Goal: Task Accomplishment & Management: Complete application form

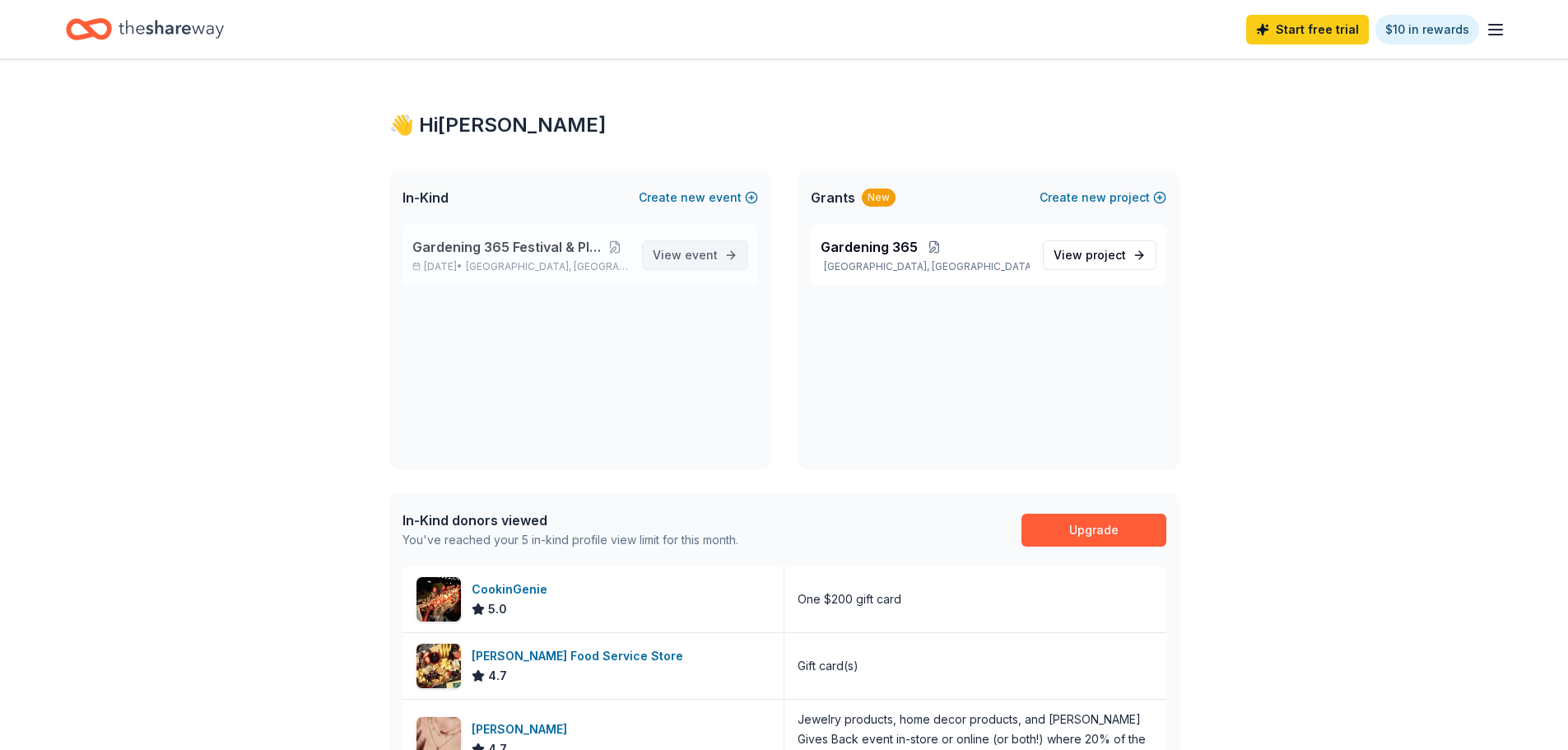
click at [680, 252] on span "View event" at bounding box center [685, 255] width 65 height 19
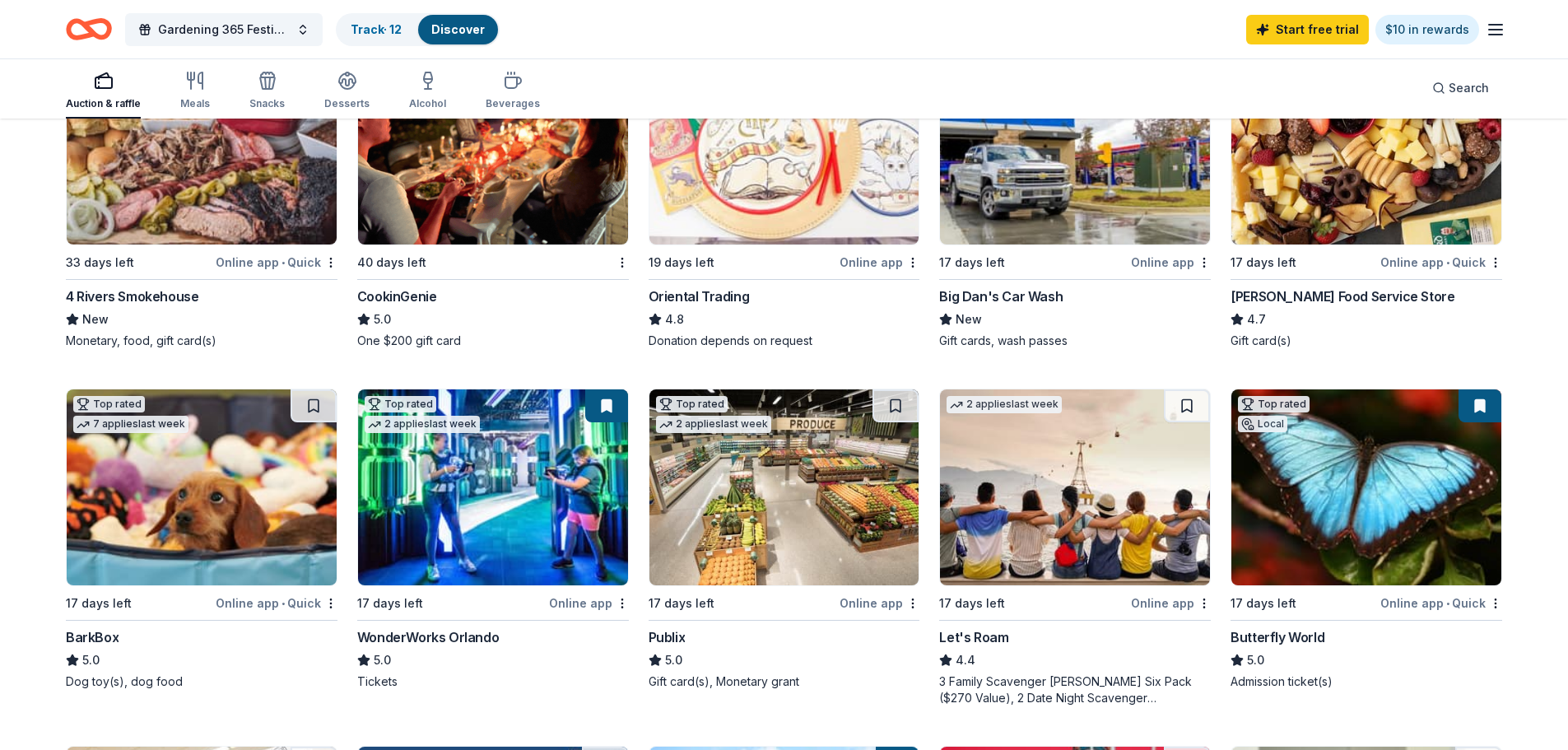
scroll to position [227, 0]
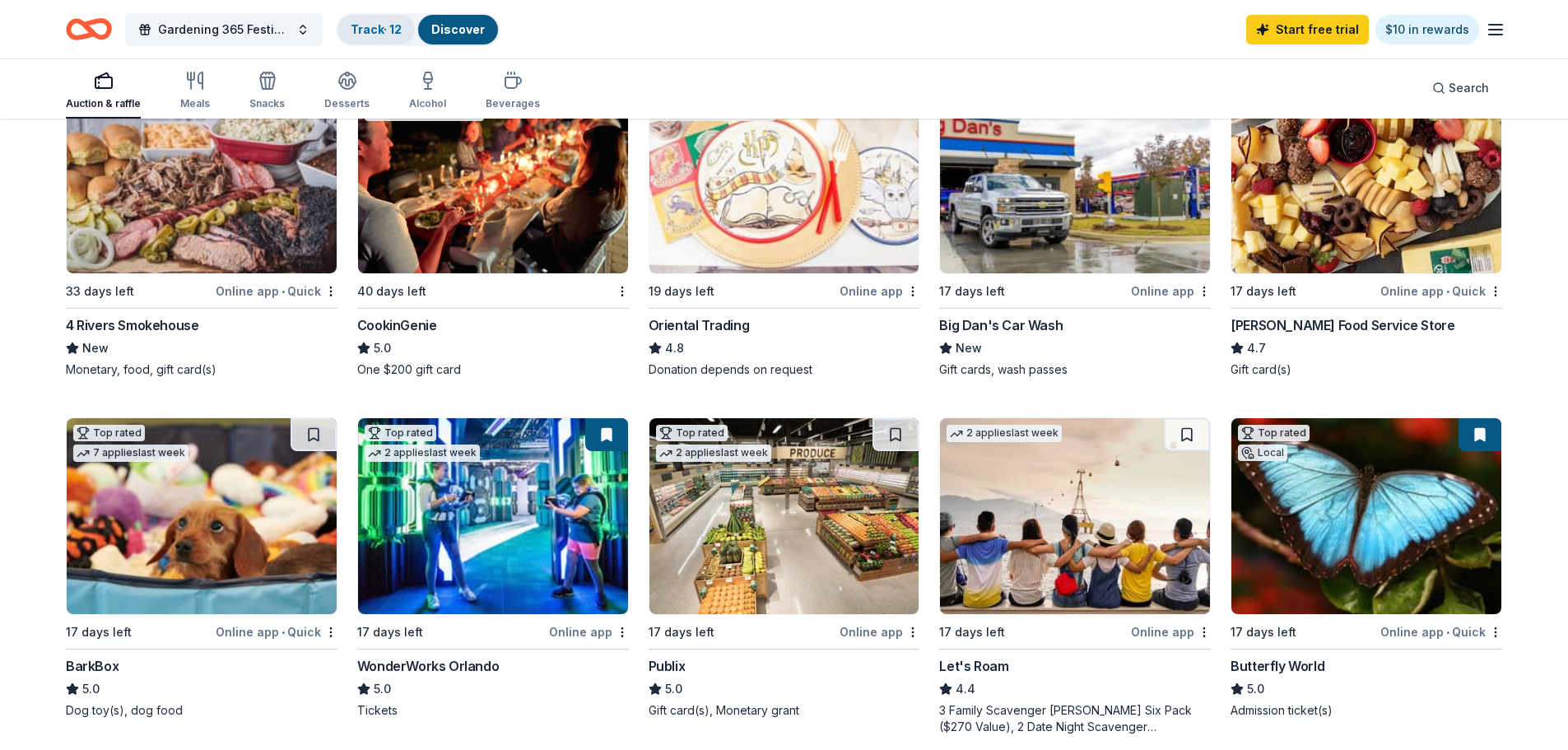
click at [392, 31] on link "Track · 12" at bounding box center [376, 29] width 51 height 14
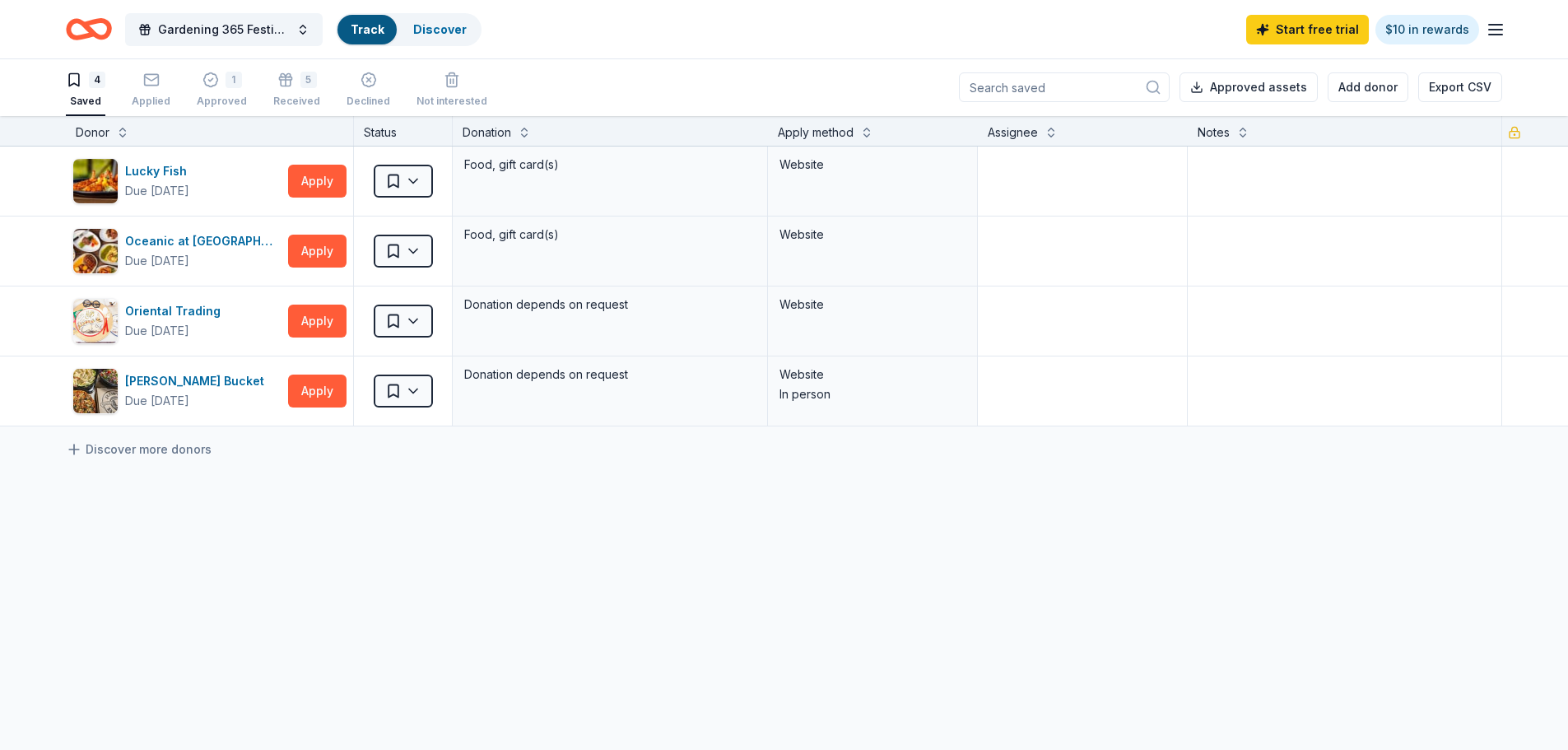
scroll to position [1, 0]
click at [103, 25] on icon "Home" at bounding box center [89, 29] width 46 height 39
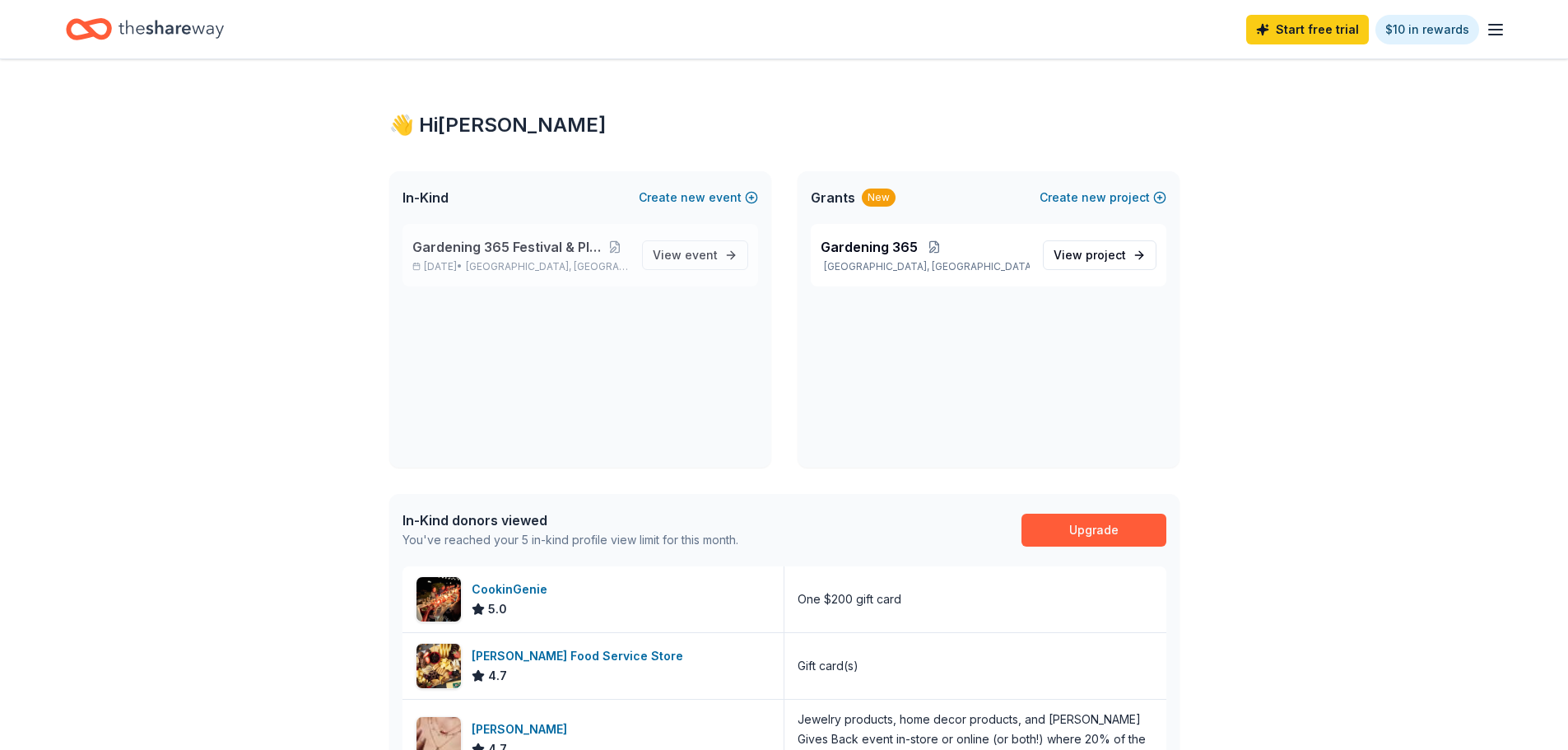
click at [600, 251] on span "Gardening 365 Festival & Plant Sale" at bounding box center [507, 247] width 190 height 19
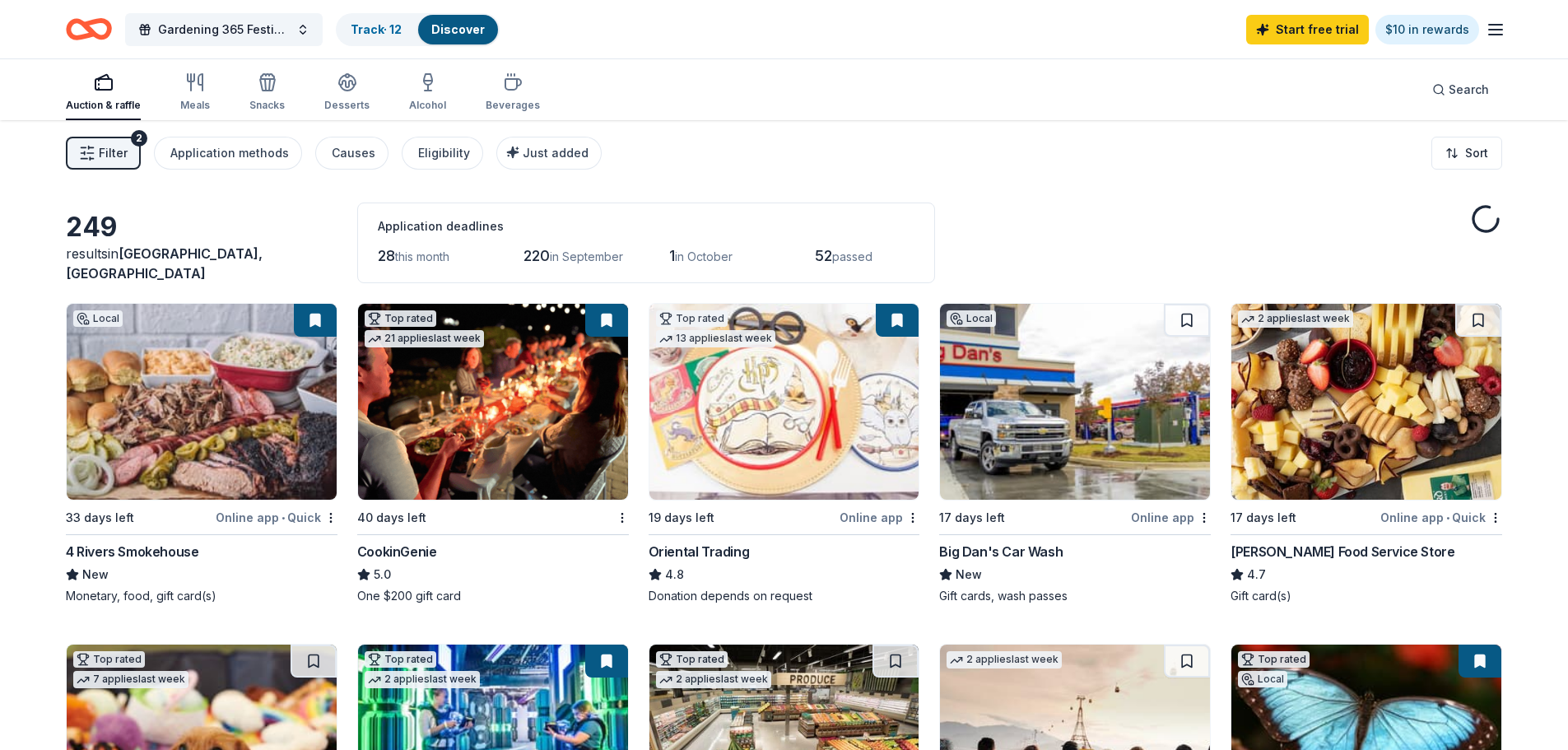
click at [711, 249] on div "1 in October" at bounding box center [718, 256] width 99 height 26
click at [1498, 35] on icon "button" at bounding box center [1495, 29] width 19 height 19
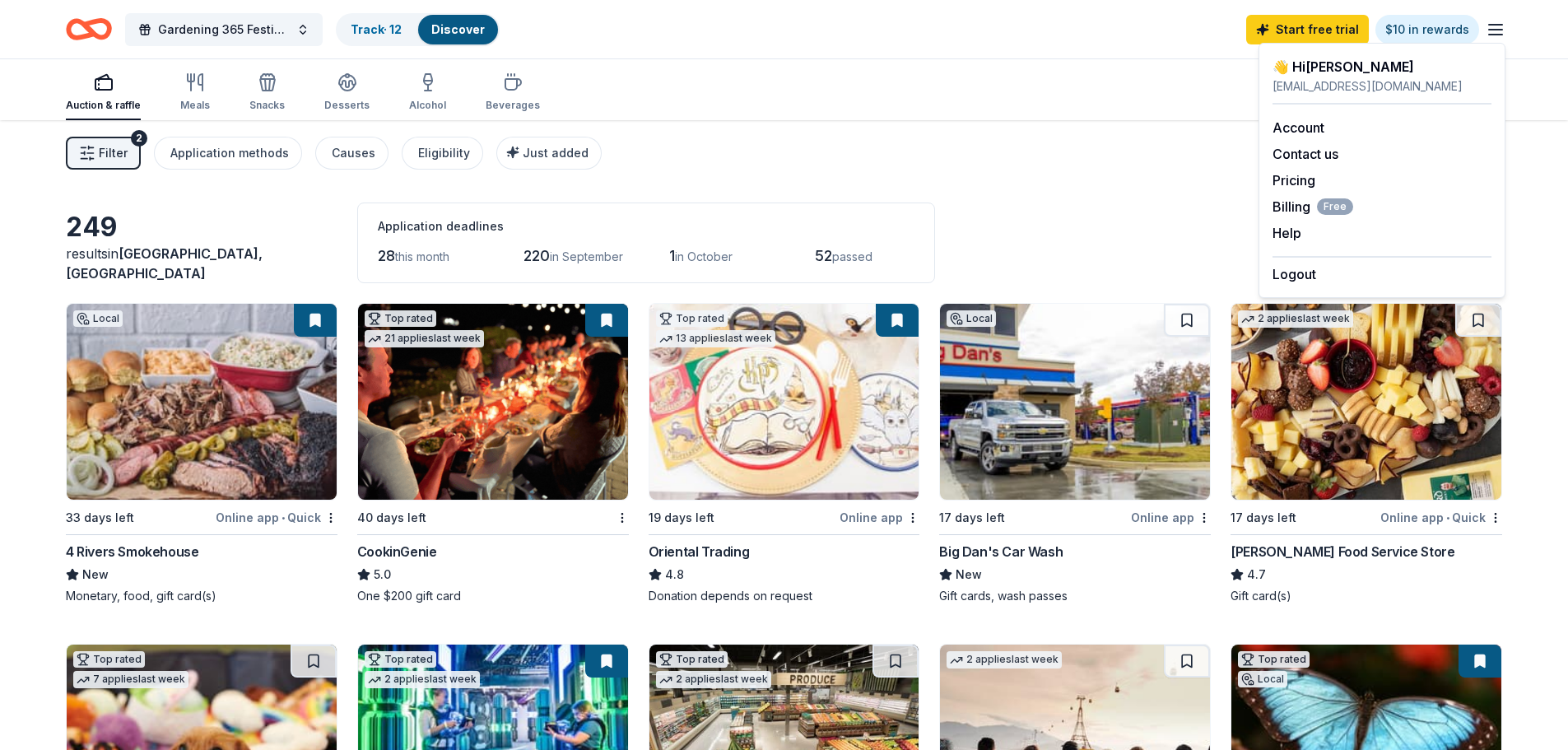
click at [994, 140] on div "Filter 2 Application methods Causes Eligibility Just added Sort" at bounding box center [784, 153] width 1568 height 66
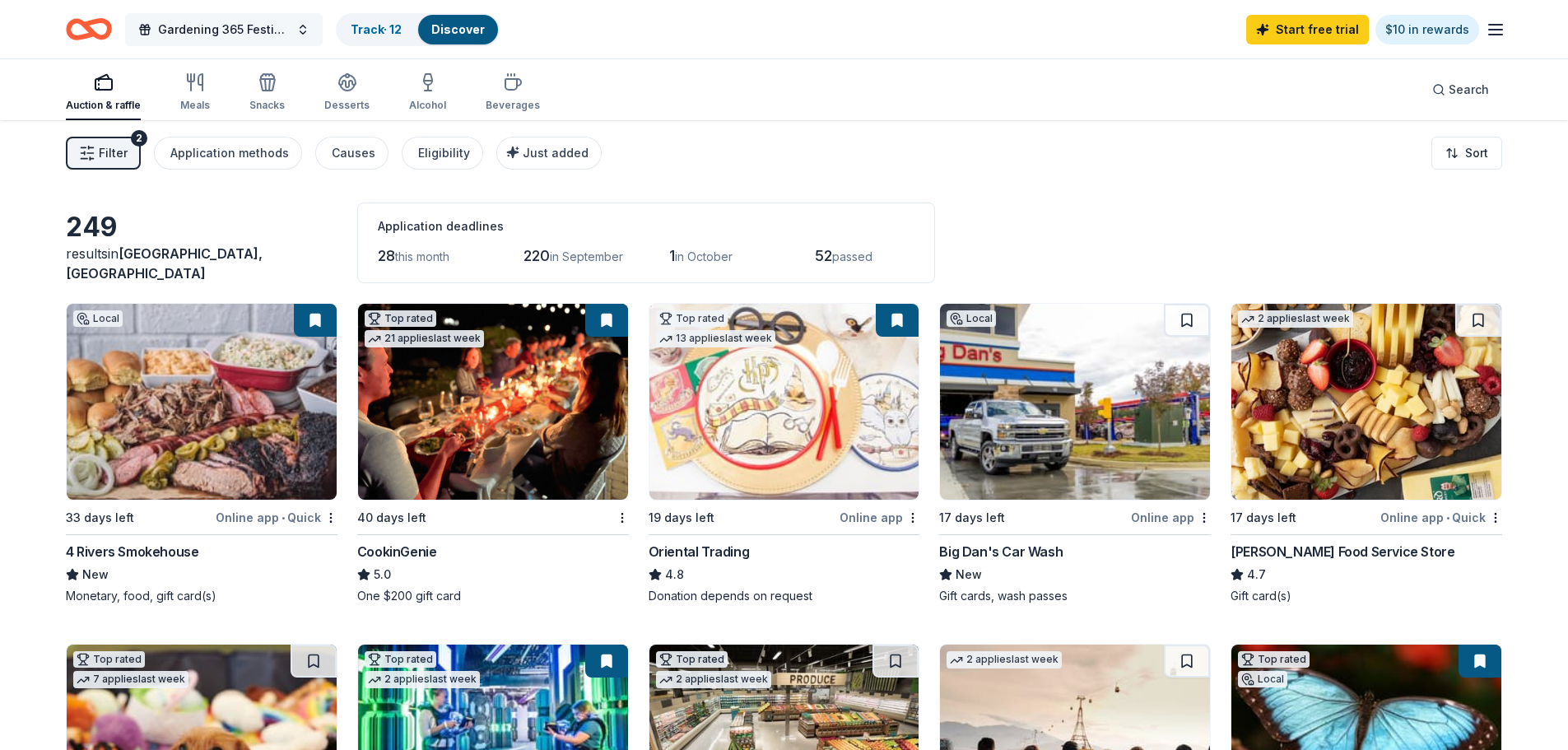
click at [308, 24] on button "Gardening 365 Festival & Plant Sale" at bounding box center [223, 29] width 198 height 32
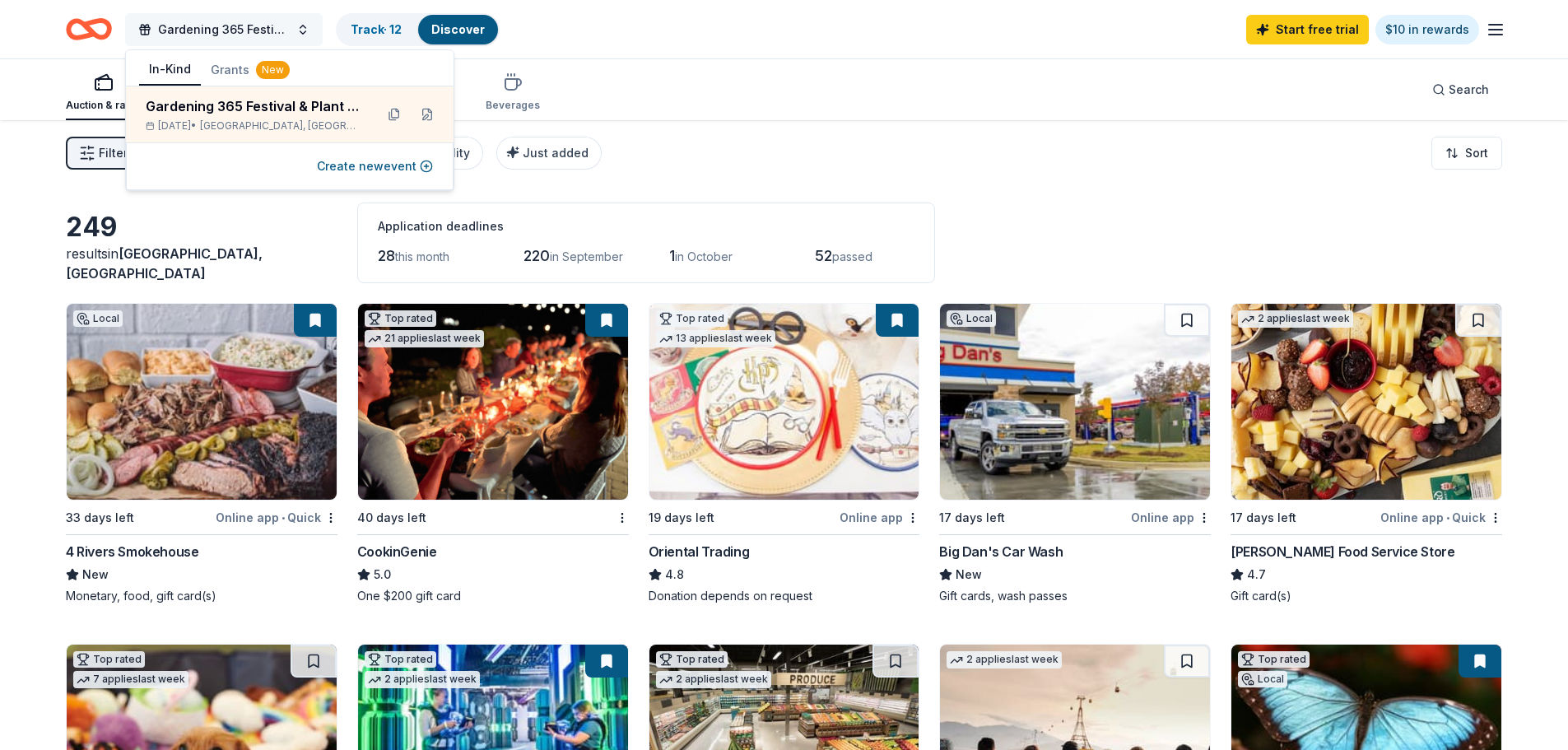
click at [308, 24] on button "Gardening 365 Festival & Plant Sale" at bounding box center [223, 29] width 198 height 32
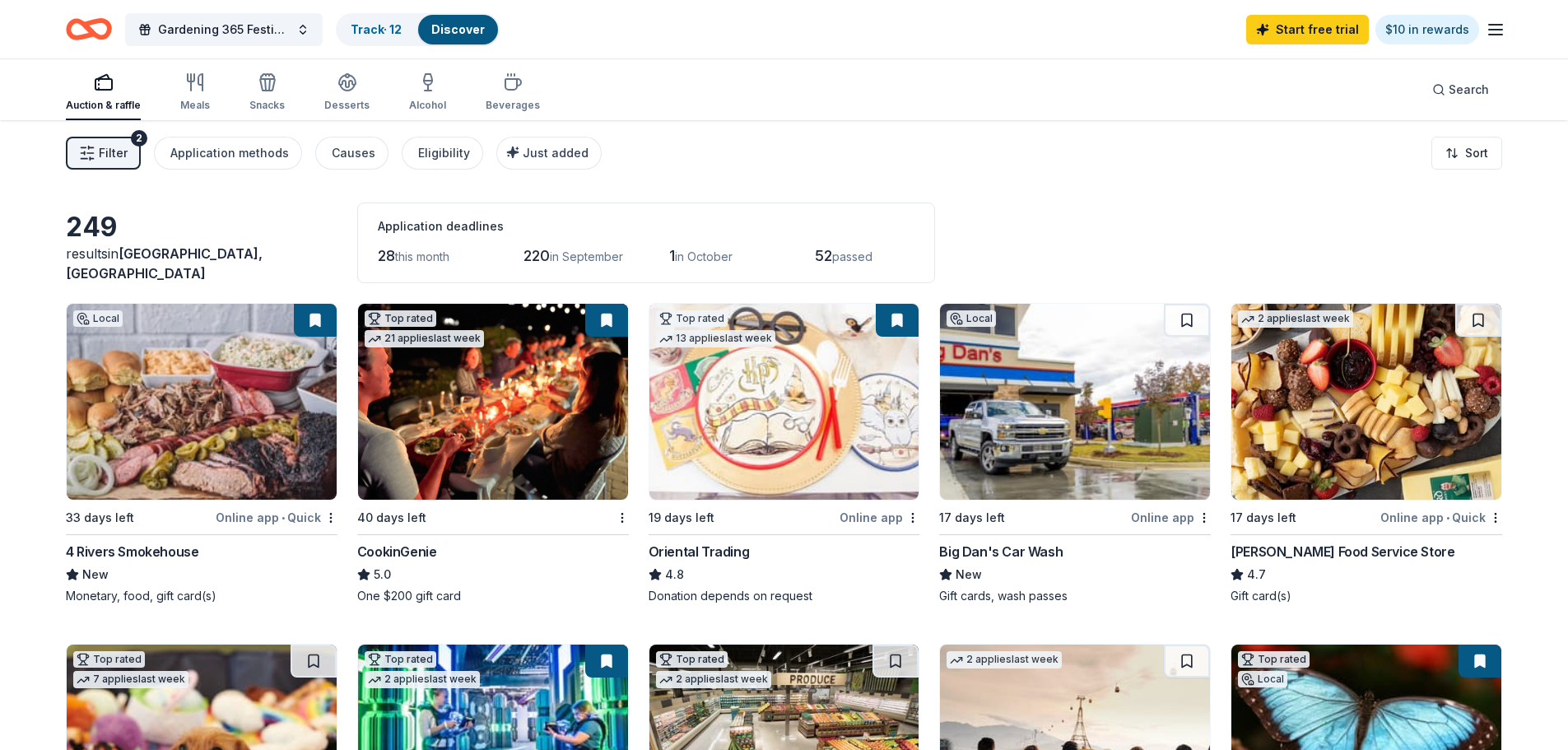
click at [319, 318] on button at bounding box center [315, 320] width 43 height 32
click at [310, 321] on button at bounding box center [315, 320] width 43 height 32
drag, startPoint x: 310, startPoint y: 321, endPoint x: 315, endPoint y: 248, distance: 73.2
click at [315, 243] on div "249" at bounding box center [201, 227] width 271 height 32
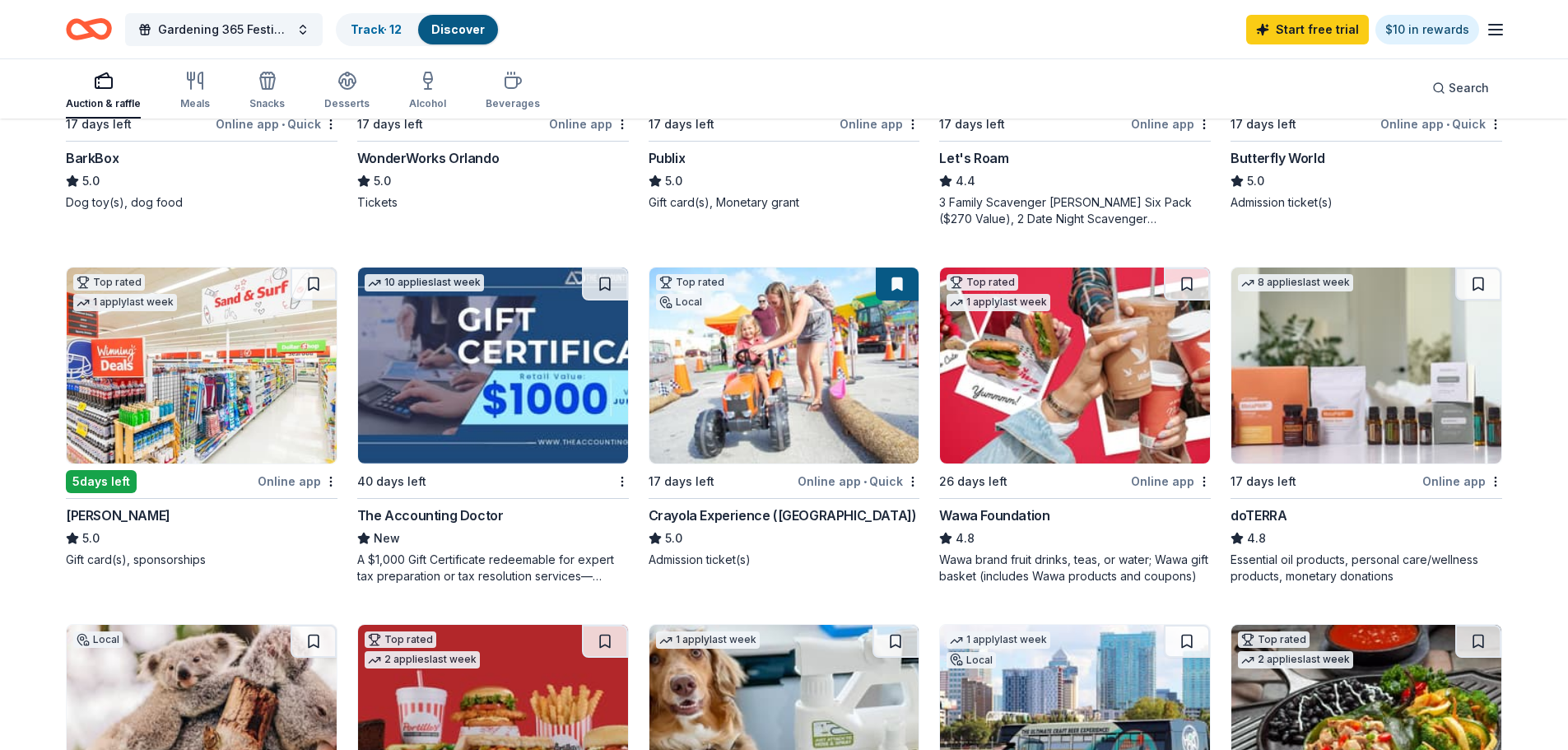
scroll to position [741, 0]
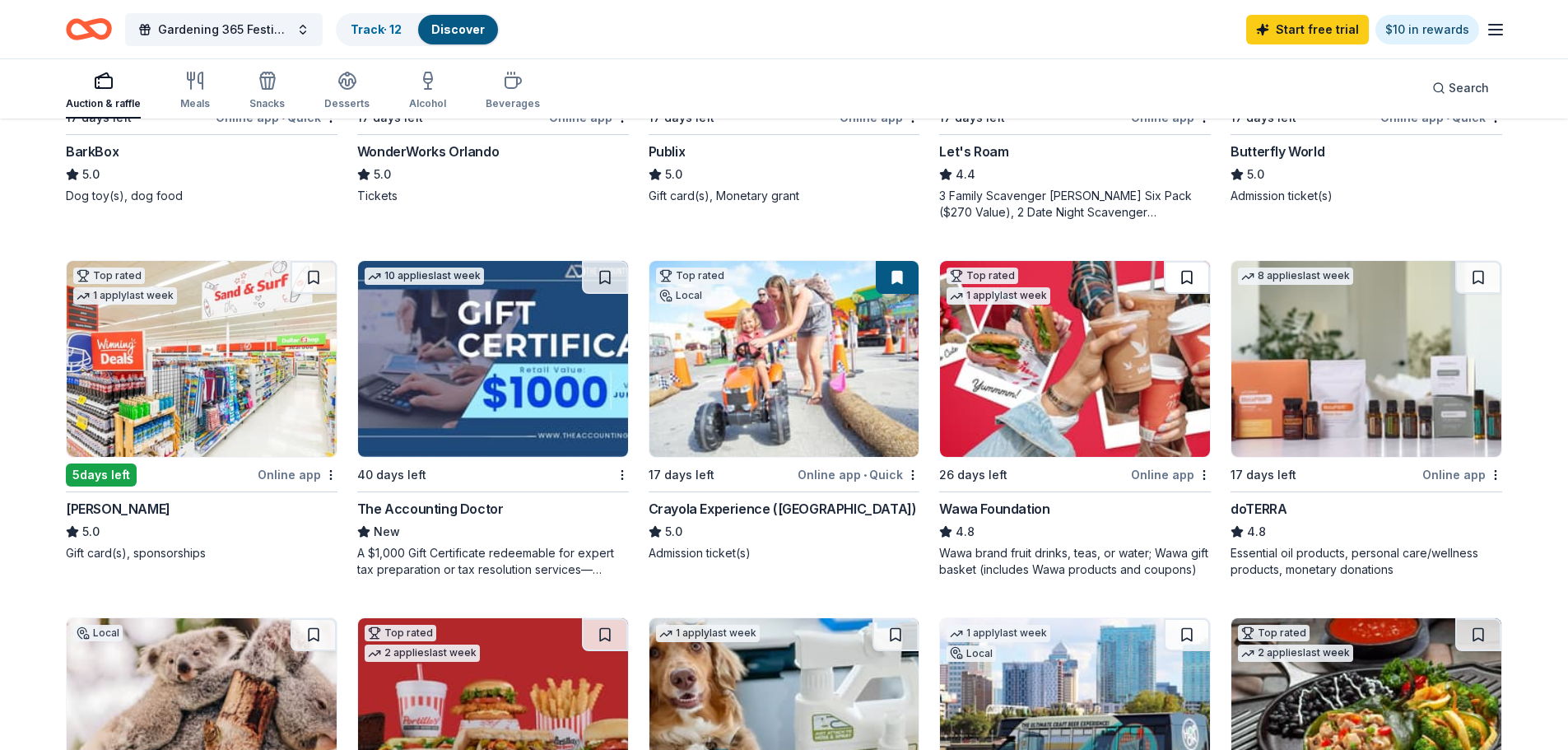
click at [1198, 281] on button at bounding box center [1187, 277] width 46 height 32
click at [1192, 281] on button at bounding box center [1188, 277] width 43 height 32
drag, startPoint x: 1192, startPoint y: 281, endPoint x: 1176, endPoint y: 262, distance: 24.8
click at [1176, 259] on div "Local 33 days left Online app • Quick 4 Rivers Smokehouse New Monetary, food, g…" at bounding box center [784, 249] width 1436 height 1374
click at [1180, 270] on button at bounding box center [1188, 277] width 43 height 32
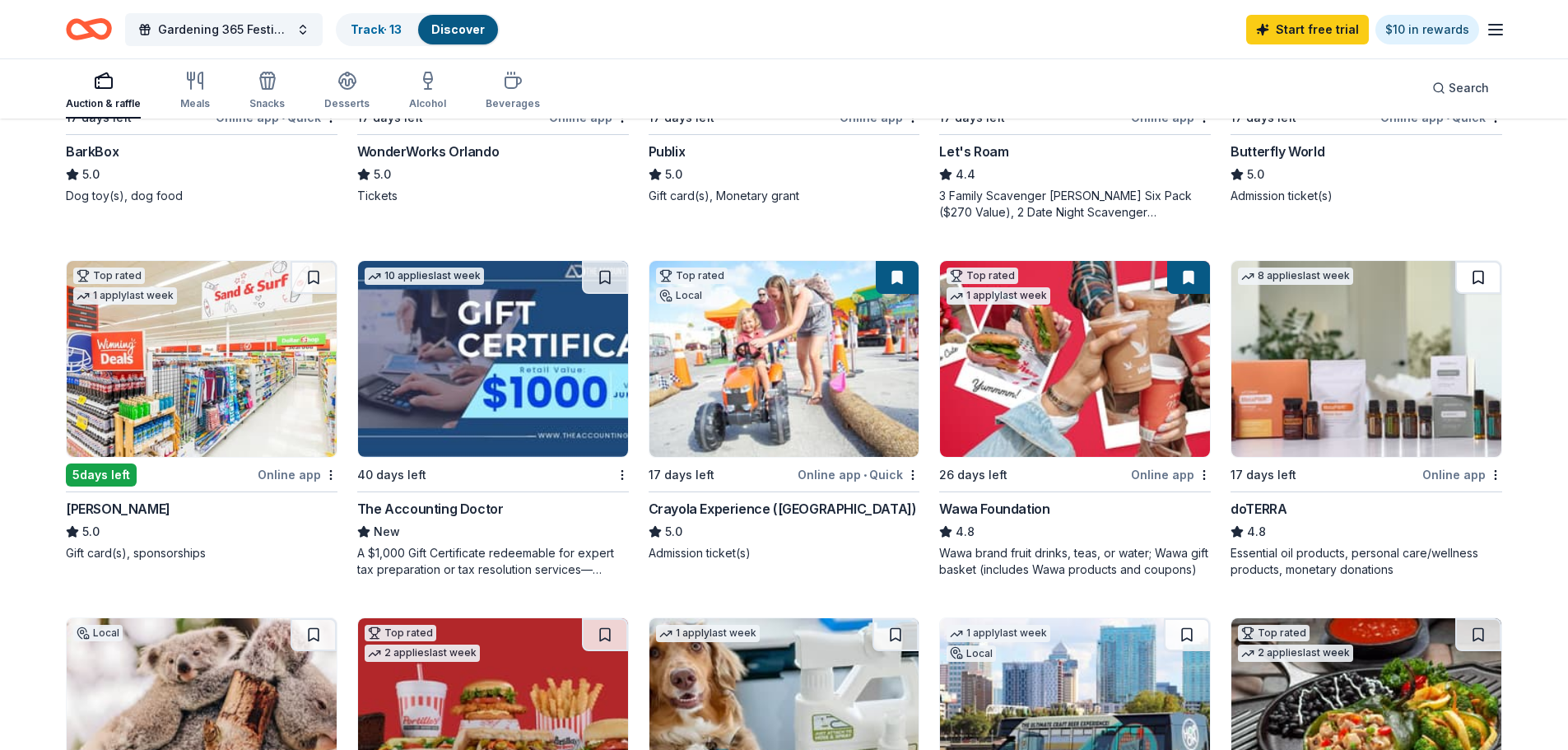
click at [1485, 275] on button at bounding box center [1478, 277] width 46 height 32
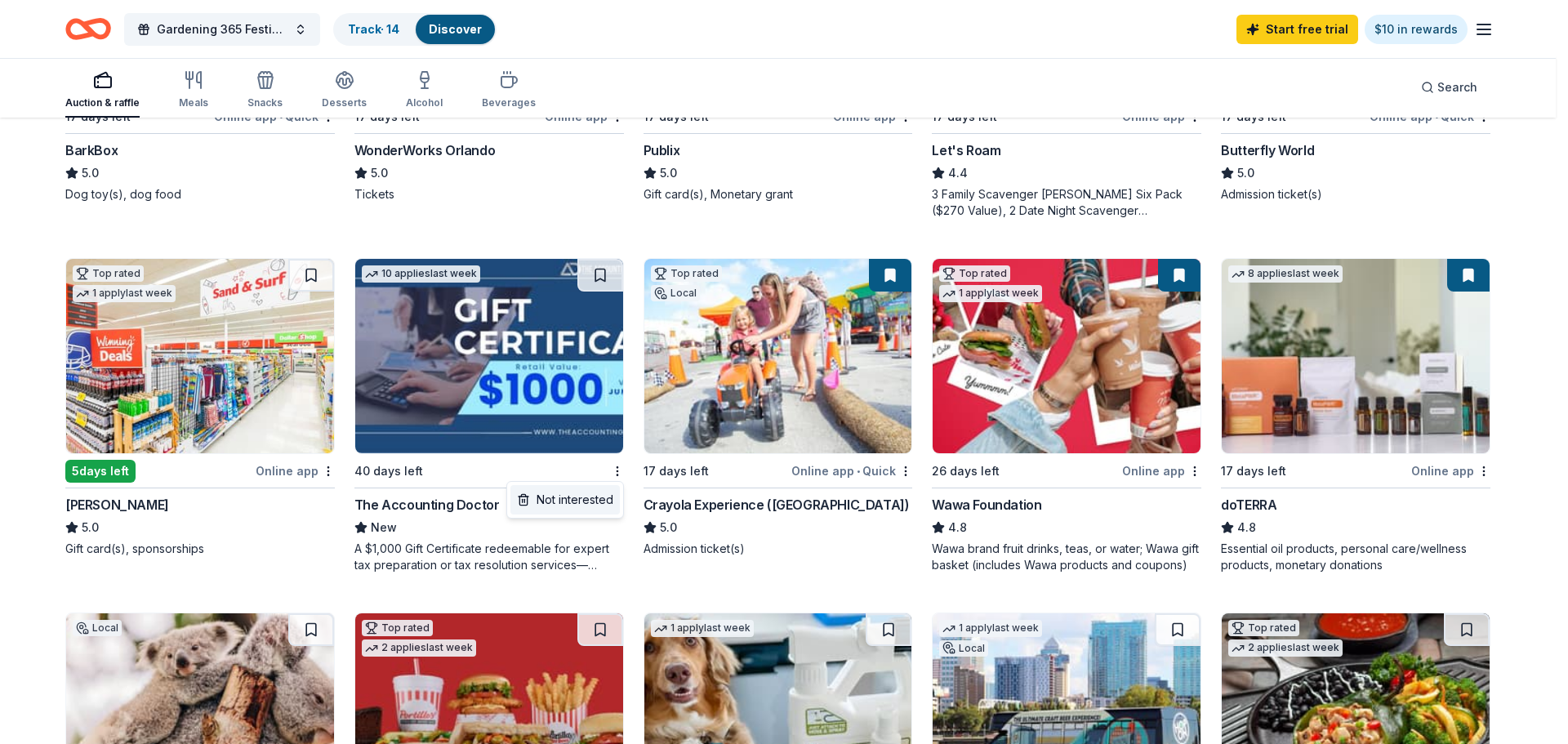
click at [595, 507] on div "Not interested" at bounding box center [565, 500] width 110 height 30
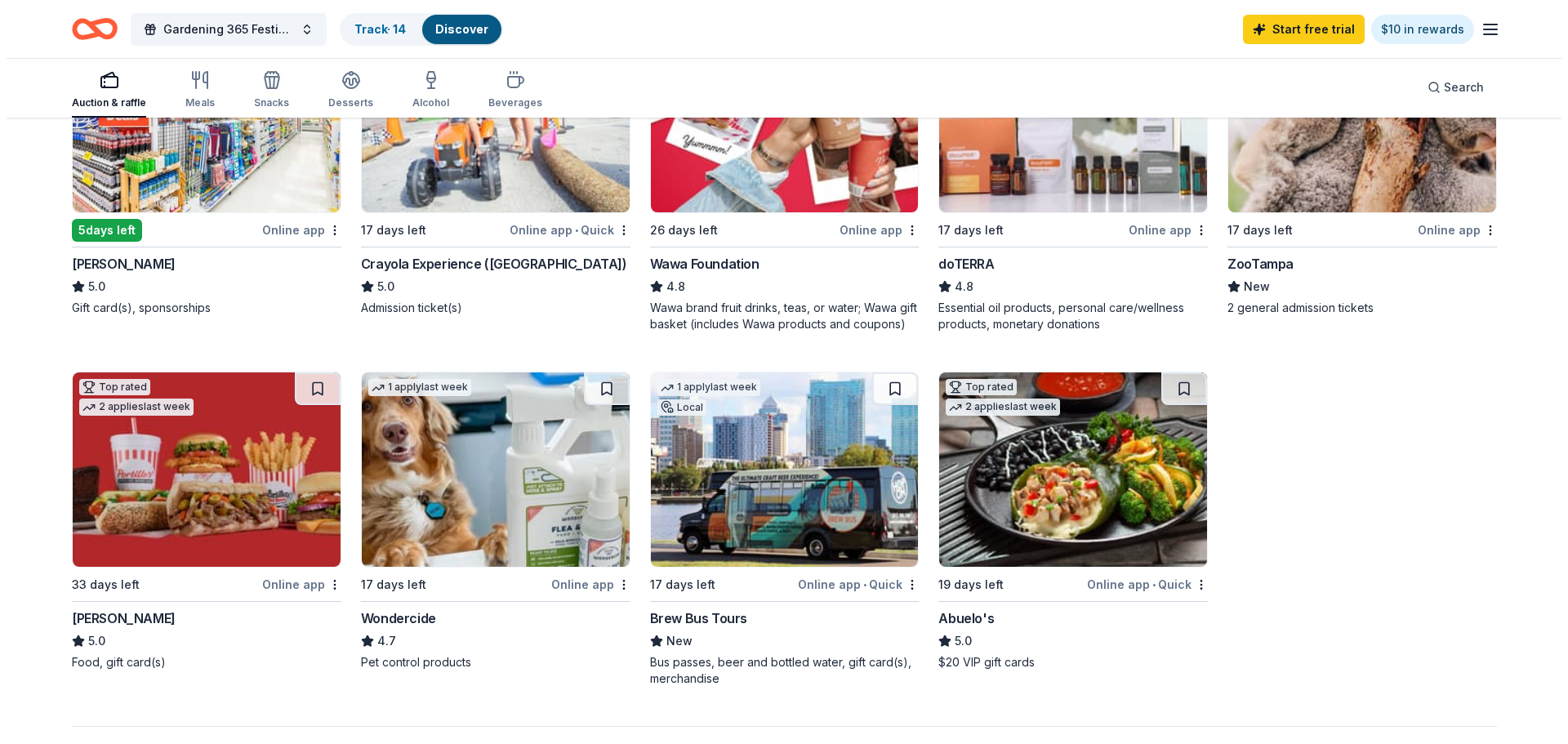
scroll to position [980, 0]
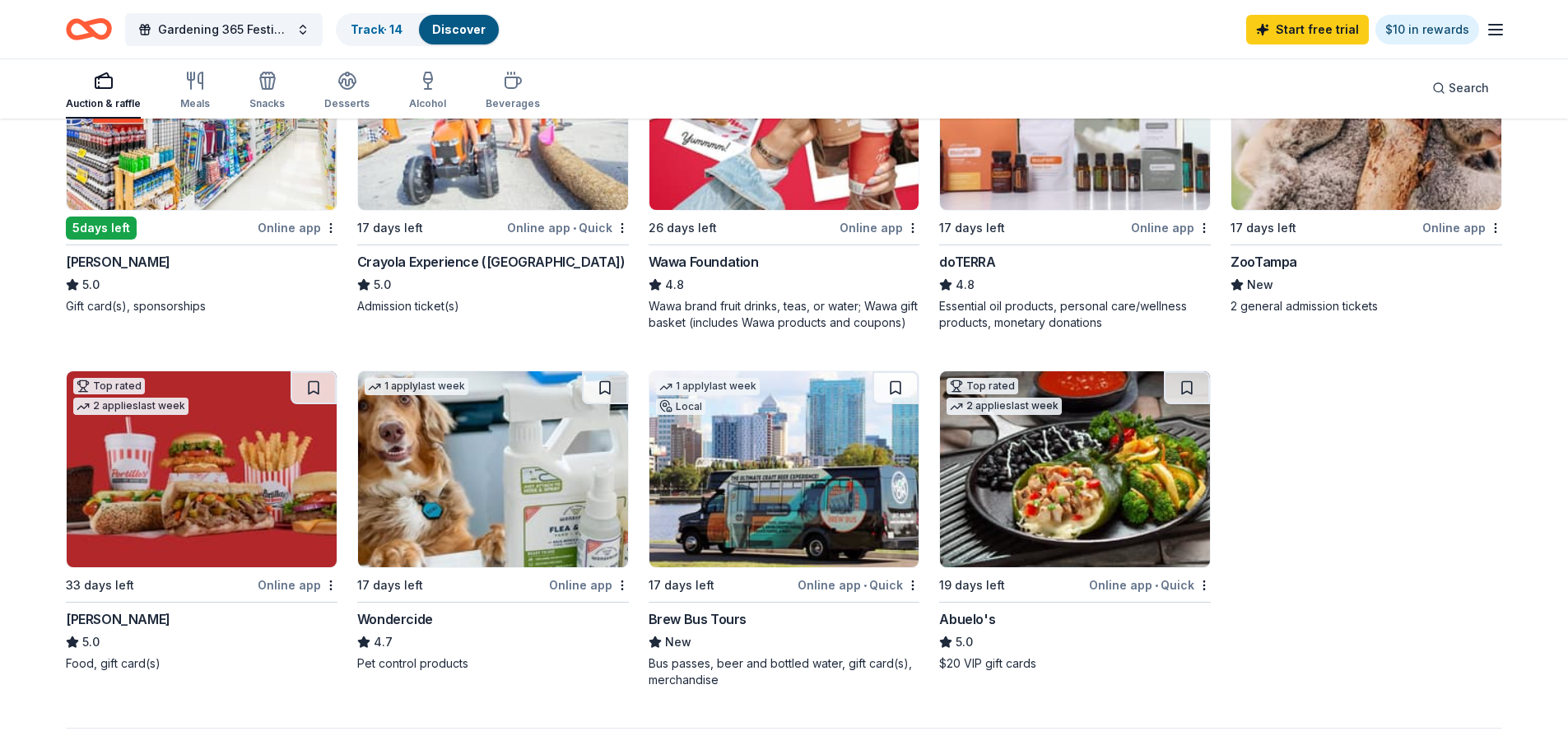
click at [184, 468] on img at bounding box center [201, 469] width 270 height 196
click at [818, 468] on img at bounding box center [784, 469] width 270 height 196
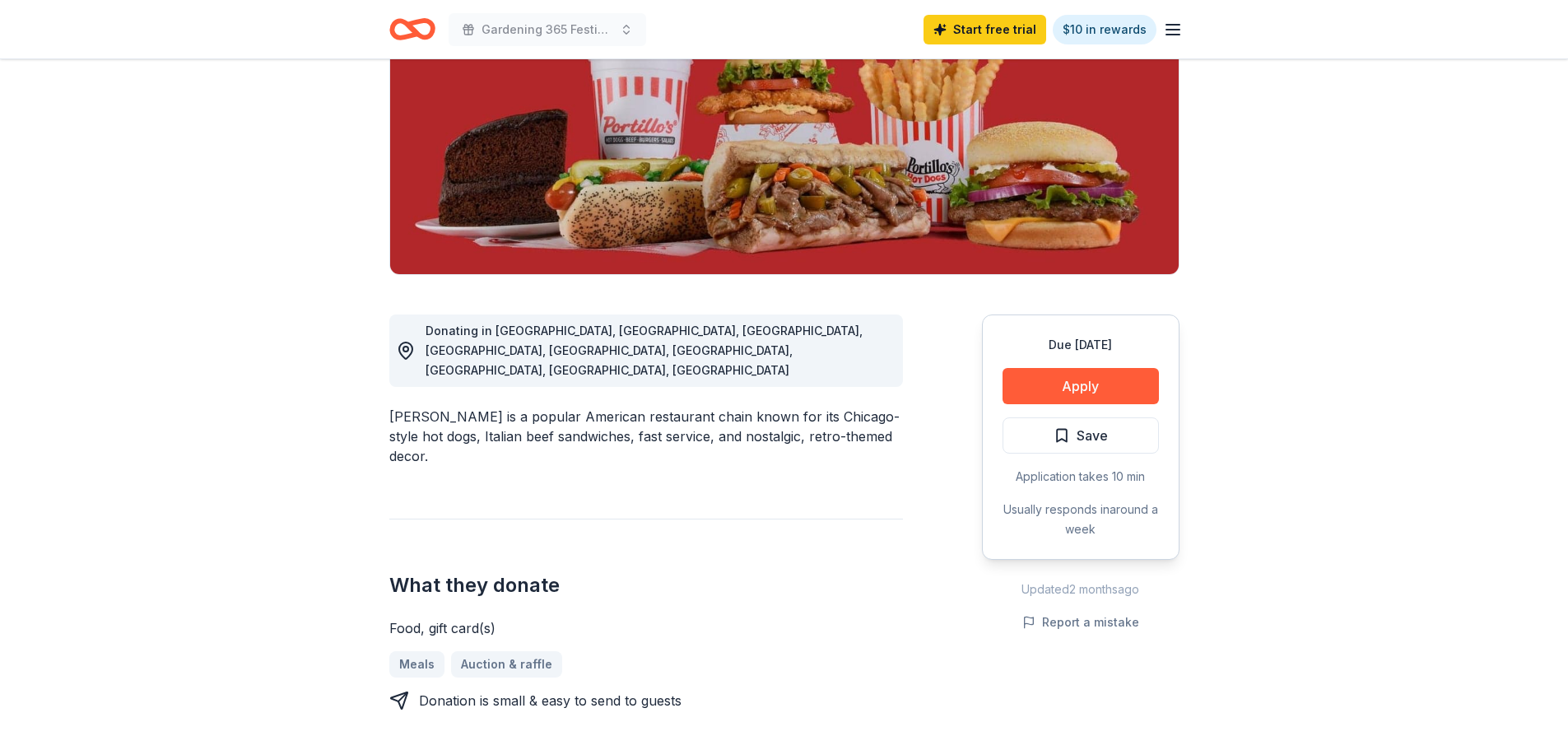
scroll to position [247, 0]
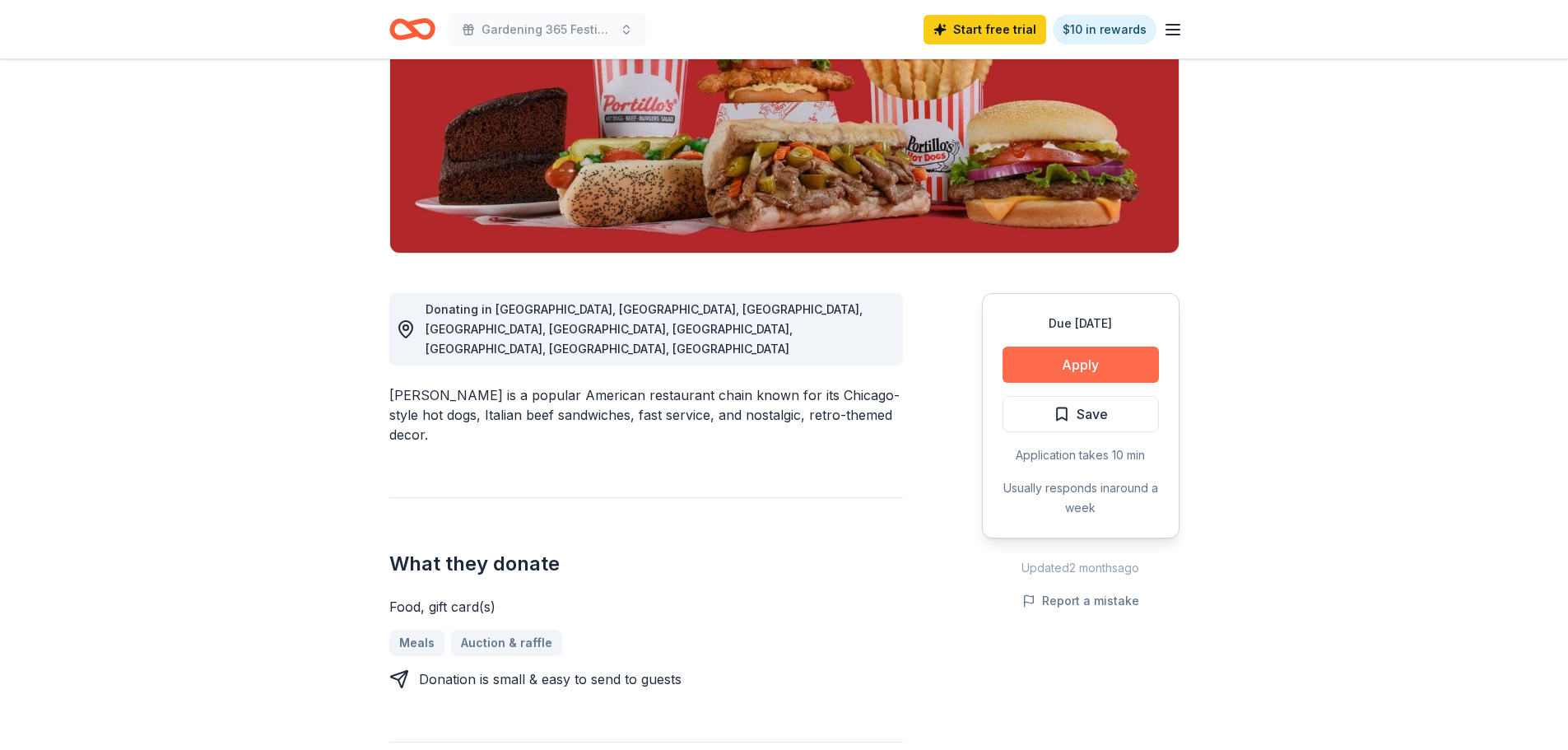
click at [1058, 363] on button "Apply" at bounding box center [1081, 364] width 156 height 36
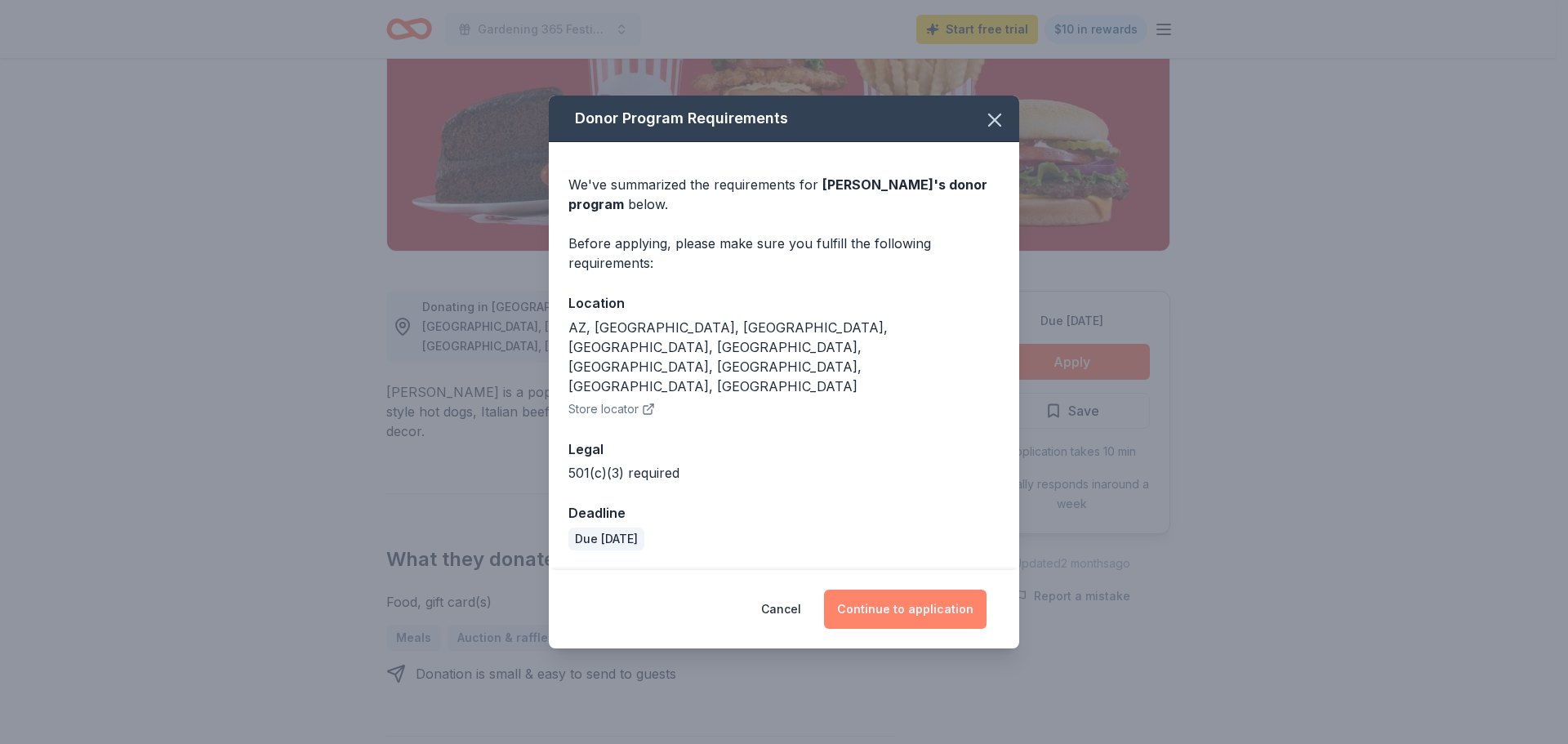
click at [867, 590] on button "Continue to application" at bounding box center [905, 609] width 163 height 39
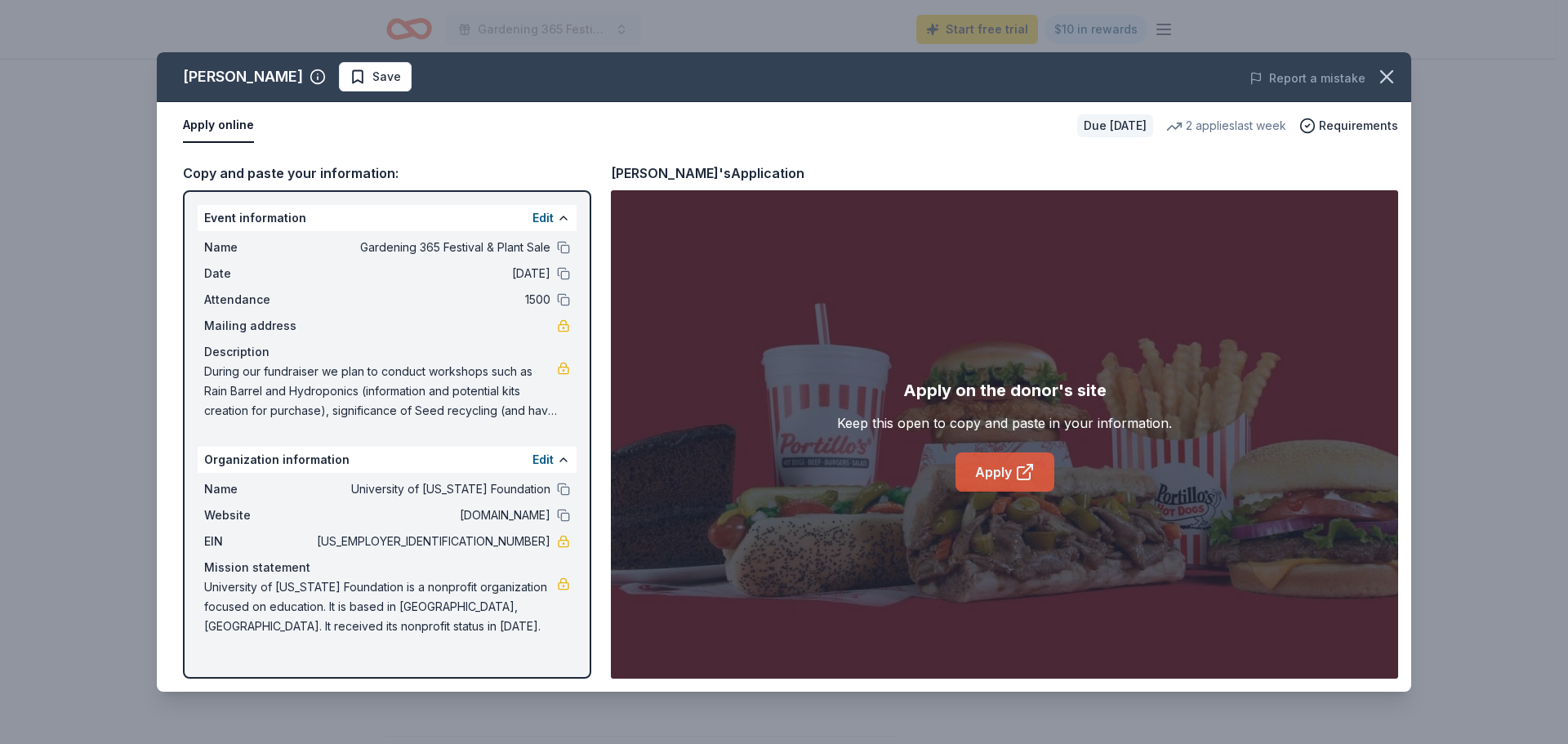
click at [986, 467] on link "Apply" at bounding box center [1004, 471] width 98 height 39
click at [1394, 87] on icon "button" at bounding box center [1387, 77] width 23 height 23
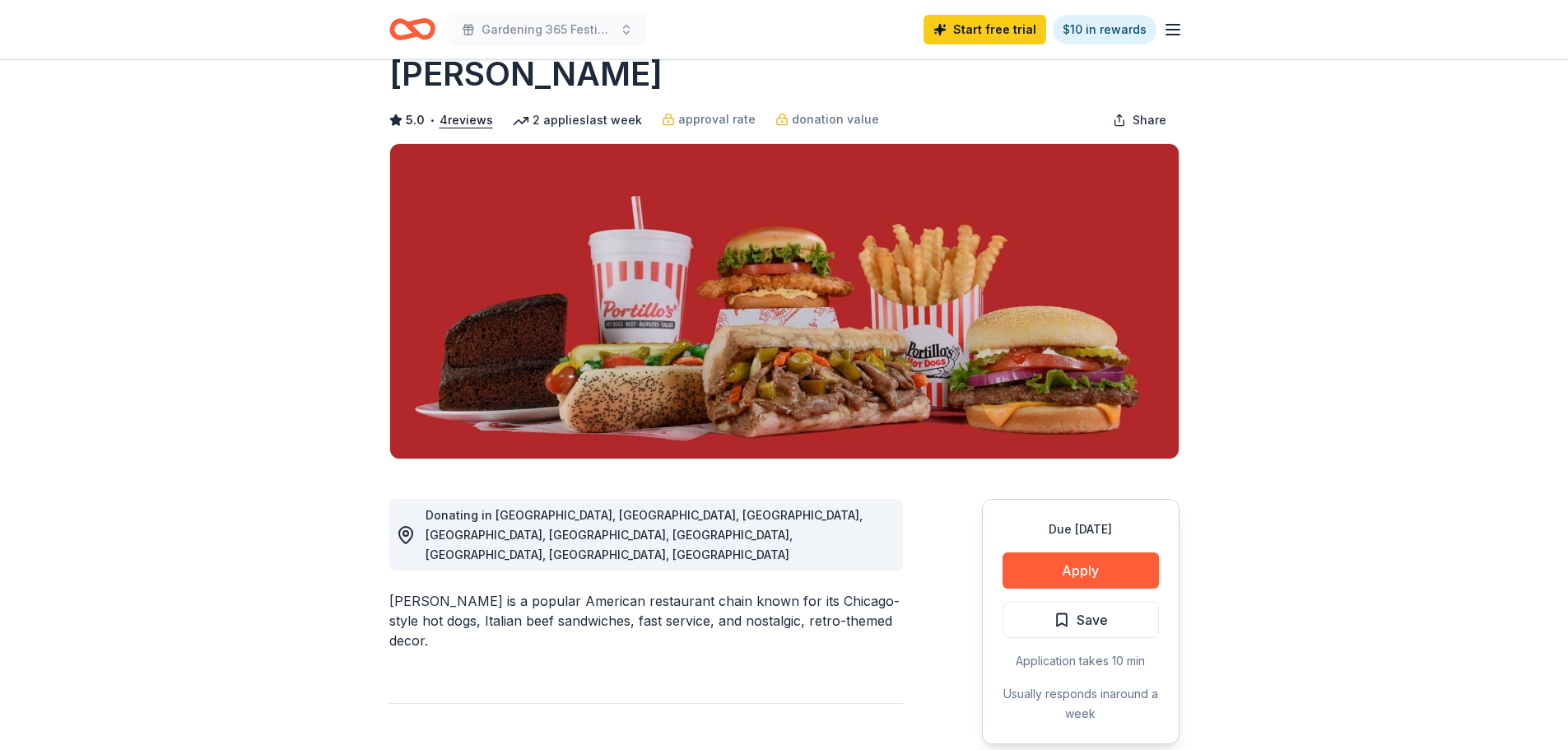
scroll to position [0, 0]
